Goal: Task Accomplishment & Management: Use online tool/utility

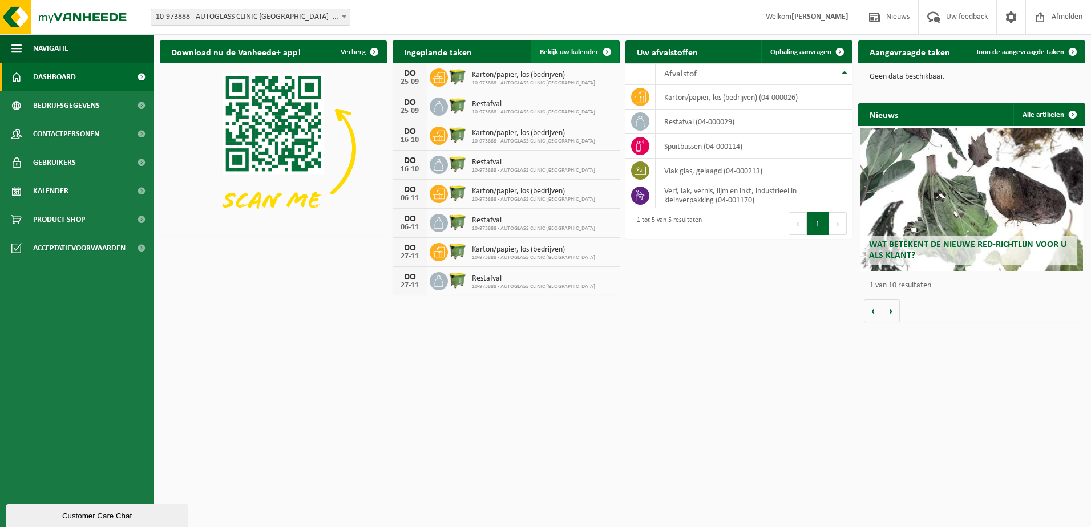
click at [568, 51] on span "Bekijk uw kalender" at bounding box center [569, 51] width 59 height 7
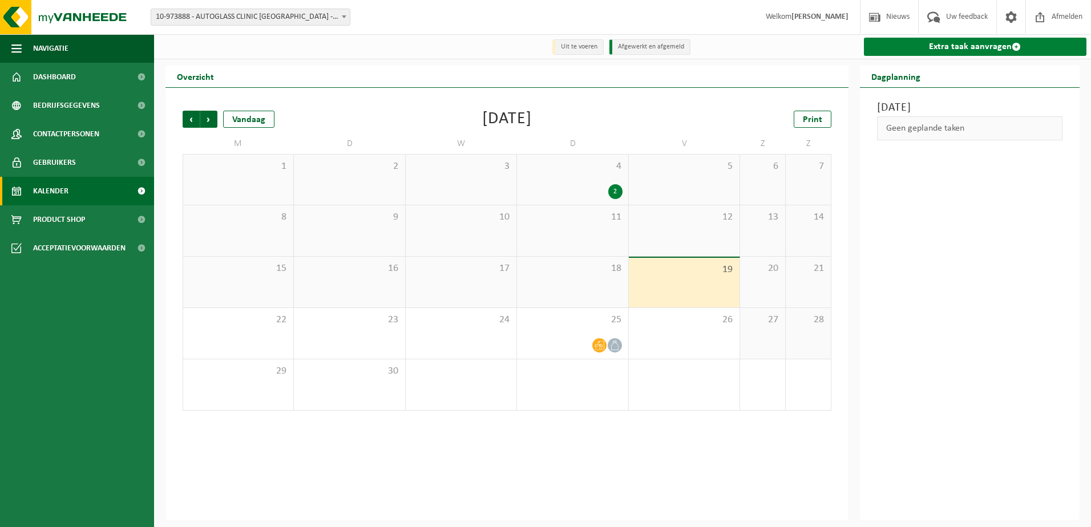
click at [961, 48] on link "Extra taak aanvragen" at bounding box center [975, 47] width 223 height 18
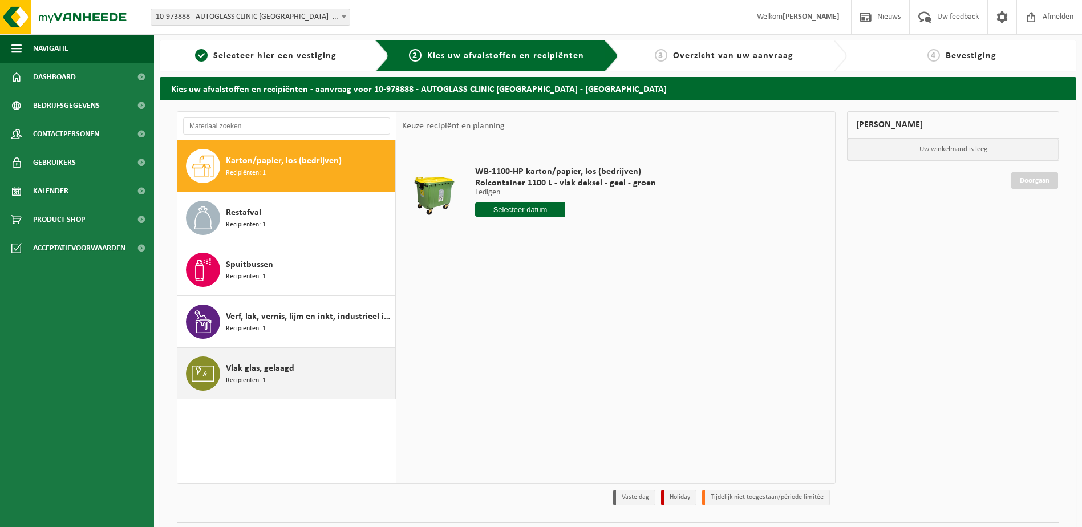
click at [259, 377] on span "Recipiënten: 1" at bounding box center [246, 380] width 40 height 11
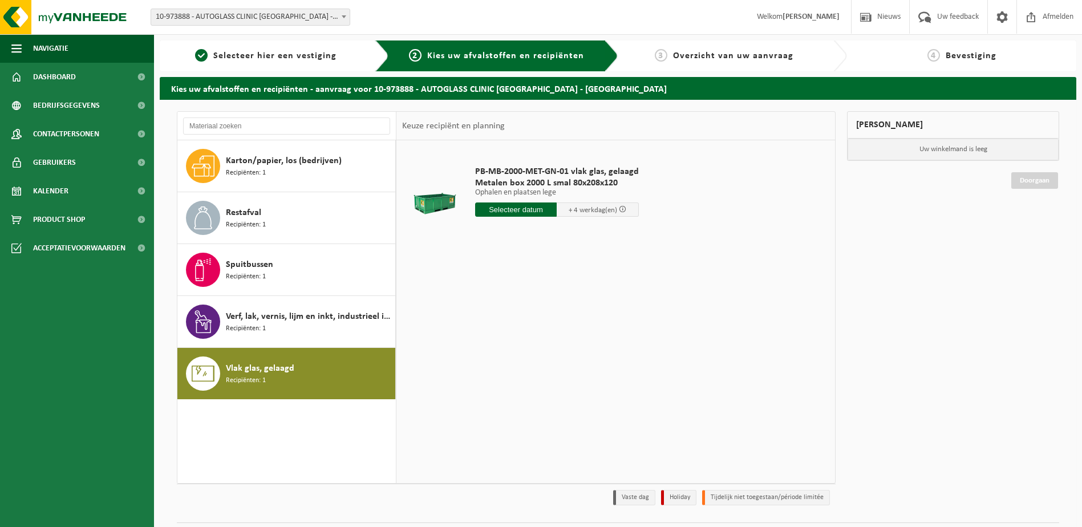
click at [530, 206] on input "text" at bounding box center [516, 209] width 82 height 14
click at [485, 328] on div "22" at bounding box center [486, 329] width 20 height 18
type input "Van [DATE]"
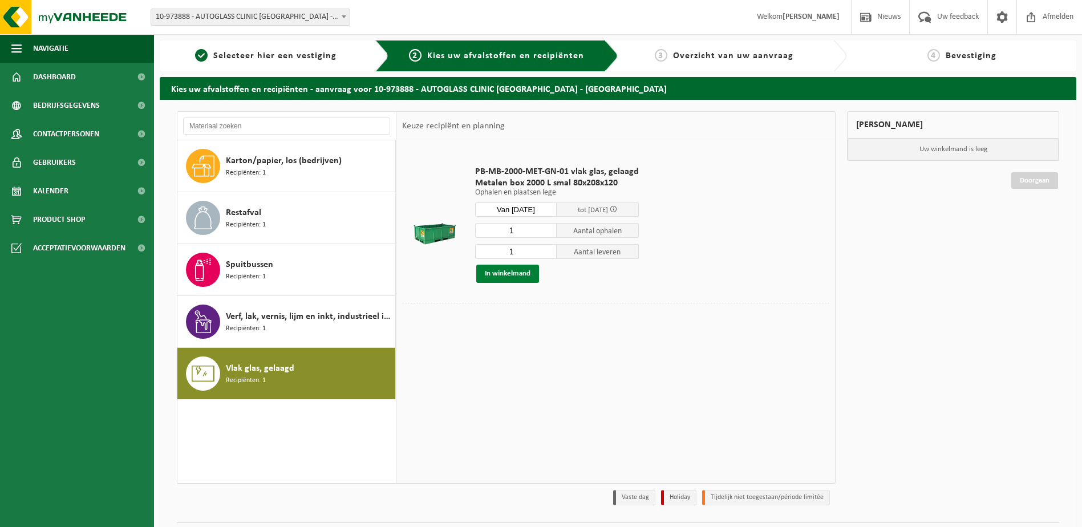
click at [514, 273] on button "In winkelmand" at bounding box center [507, 274] width 63 height 18
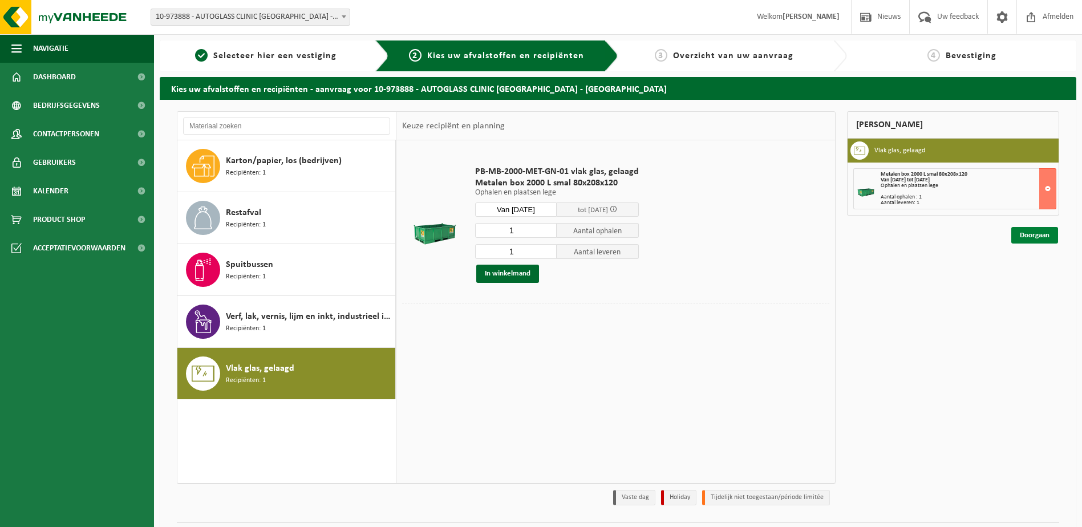
click at [1042, 232] on link "Doorgaan" at bounding box center [1034, 235] width 47 height 17
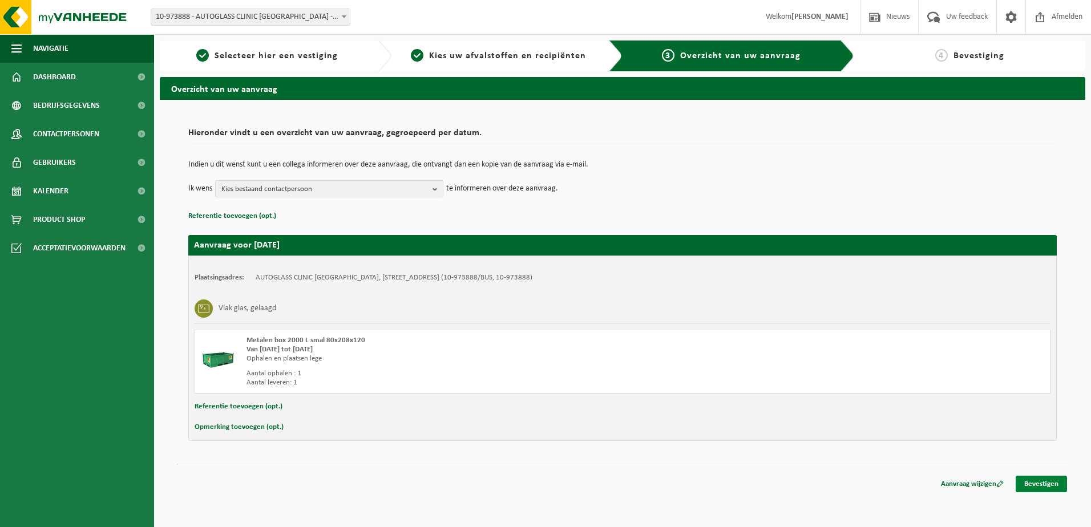
click at [1040, 483] on link "Bevestigen" at bounding box center [1040, 484] width 51 height 17
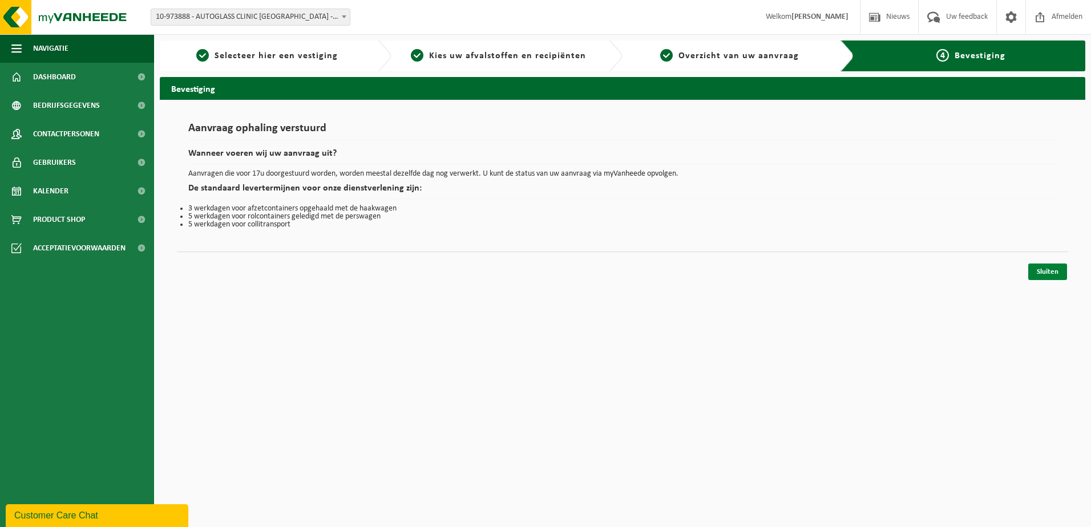
click at [1044, 276] on link "Sluiten" at bounding box center [1047, 272] width 39 height 17
